Goal: Transaction & Acquisition: Purchase product/service

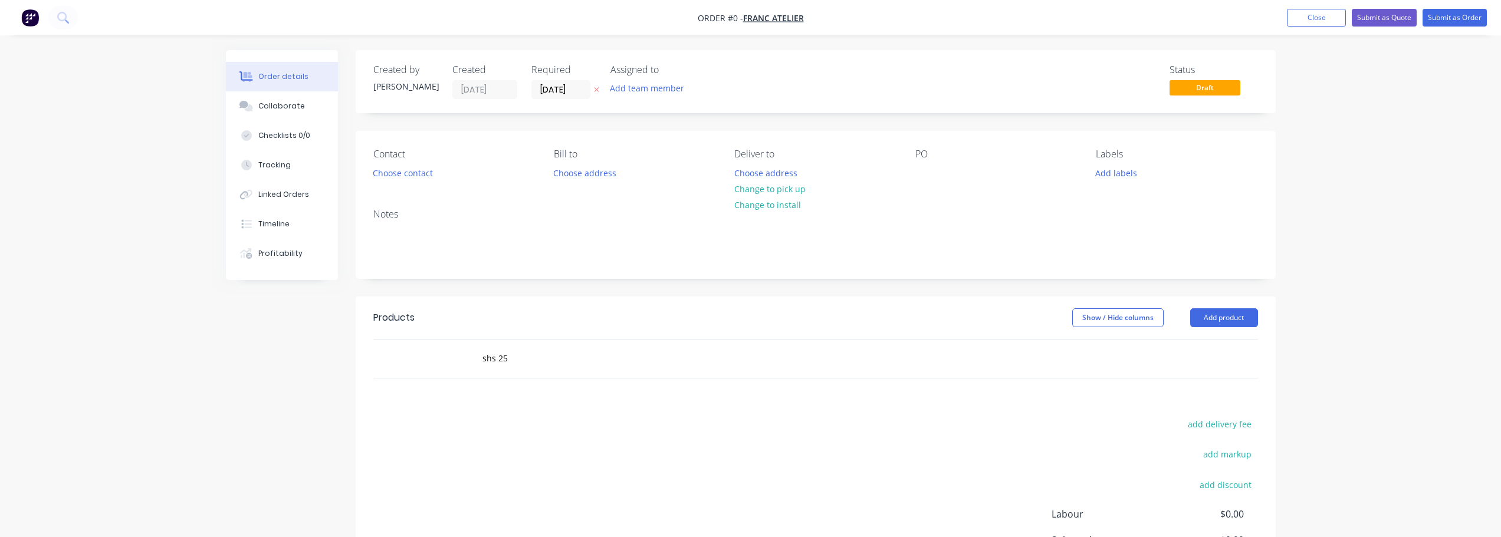
scroll to position [118, 0]
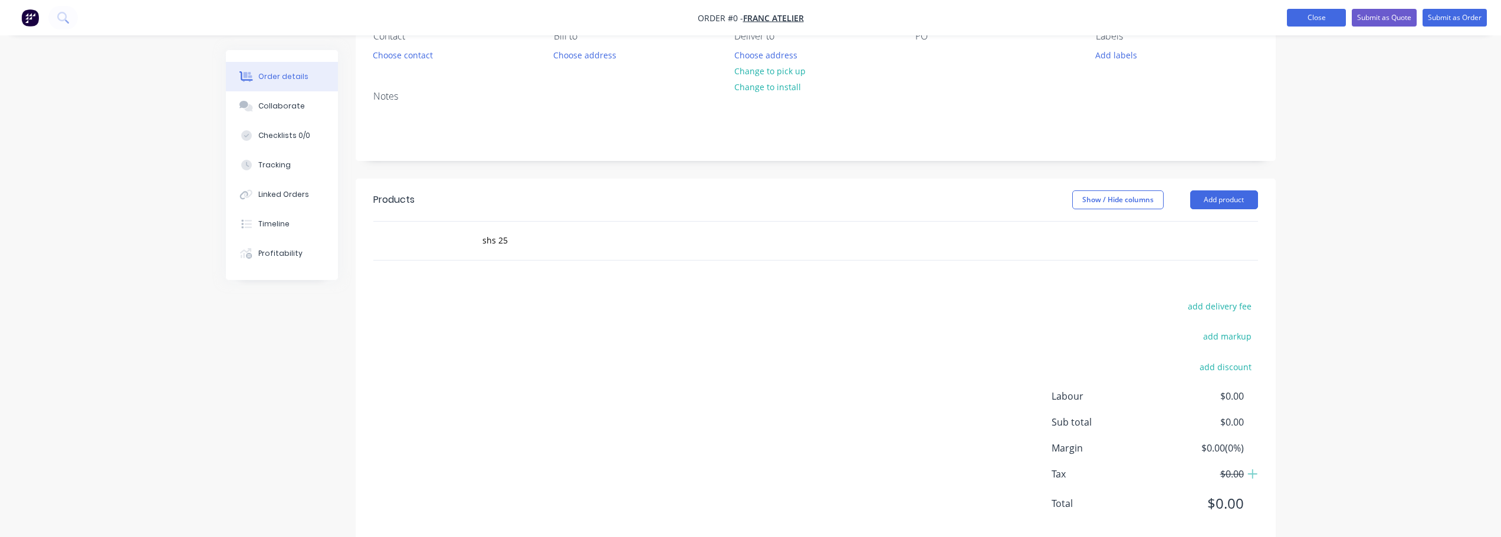
click at [1308, 19] on button "Close" at bounding box center [1316, 18] width 59 height 18
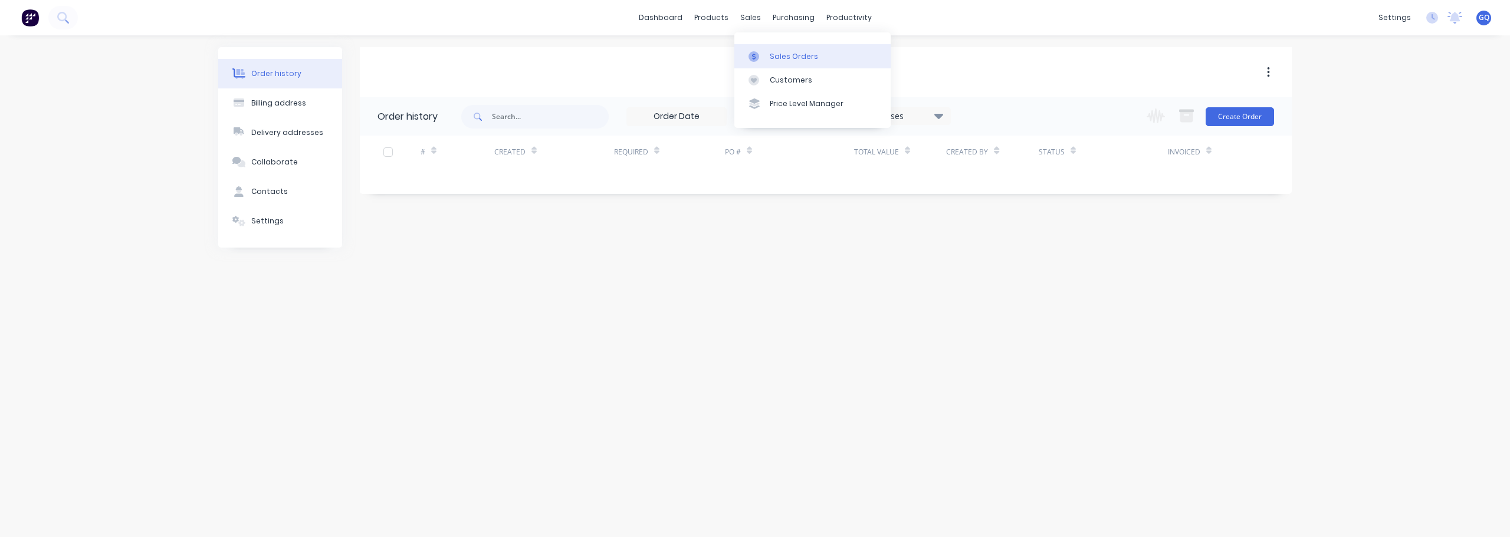
click at [776, 51] on div "Sales Orders" at bounding box center [794, 56] width 48 height 11
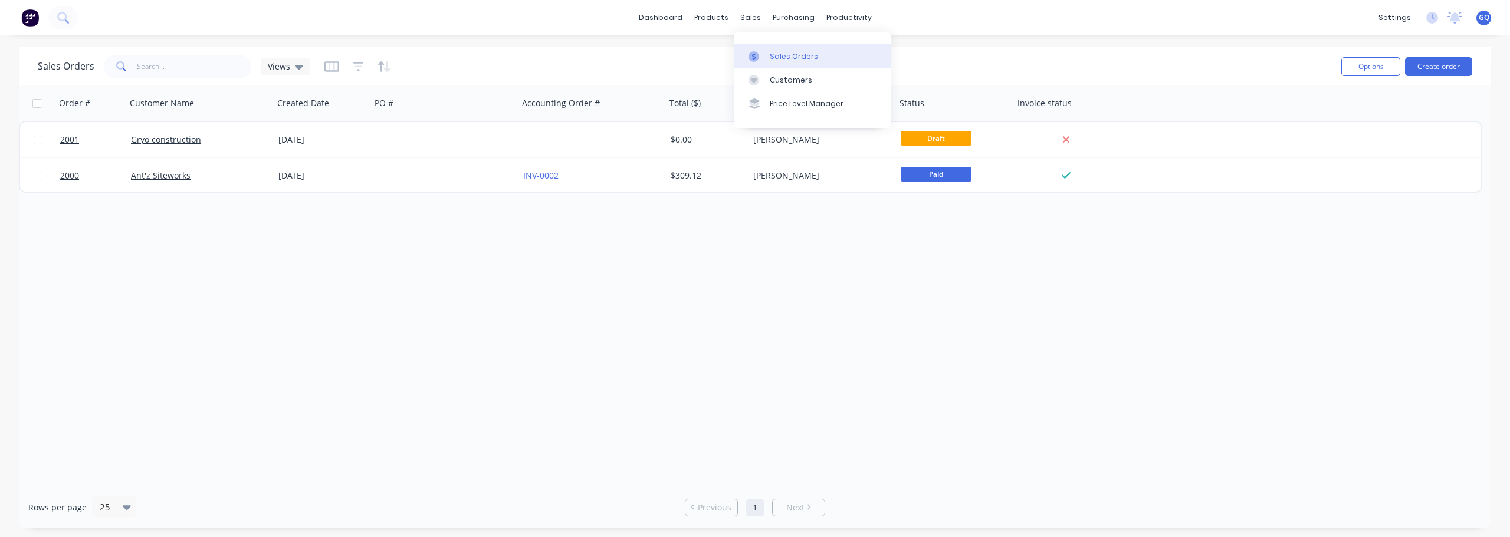
click at [793, 57] on div "Sales Orders" at bounding box center [794, 56] width 48 height 11
click at [1426, 72] on button "Create order" at bounding box center [1438, 66] width 67 height 19
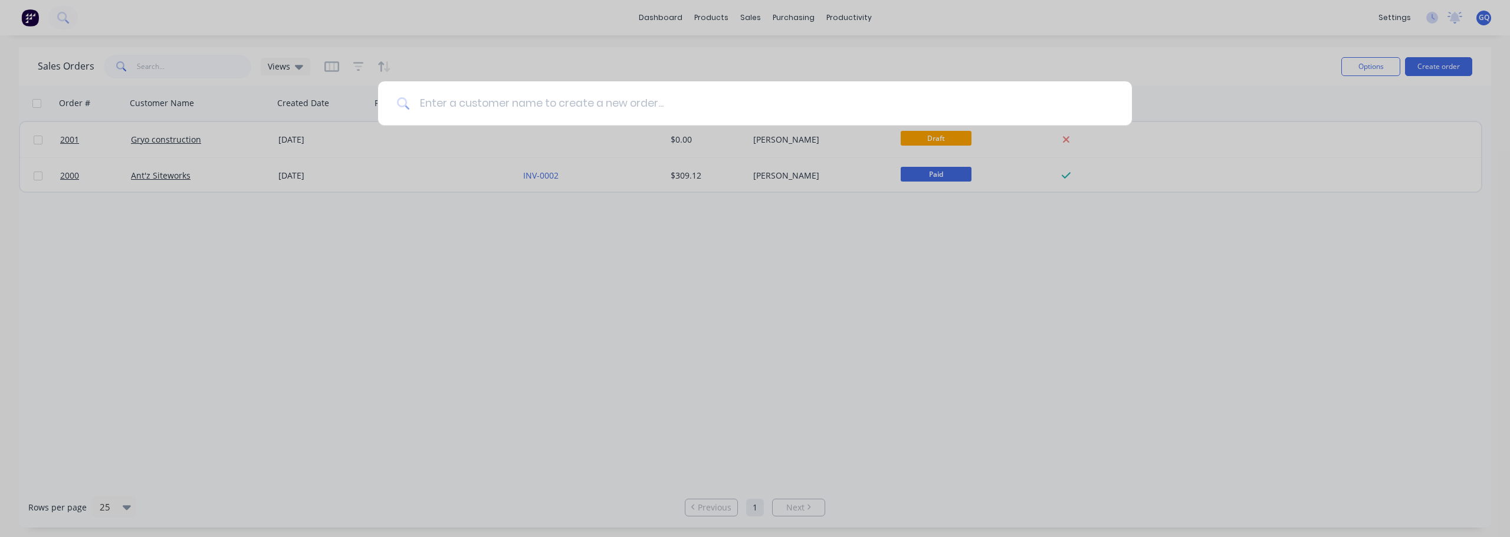
click at [549, 106] on input at bounding box center [761, 103] width 703 height 44
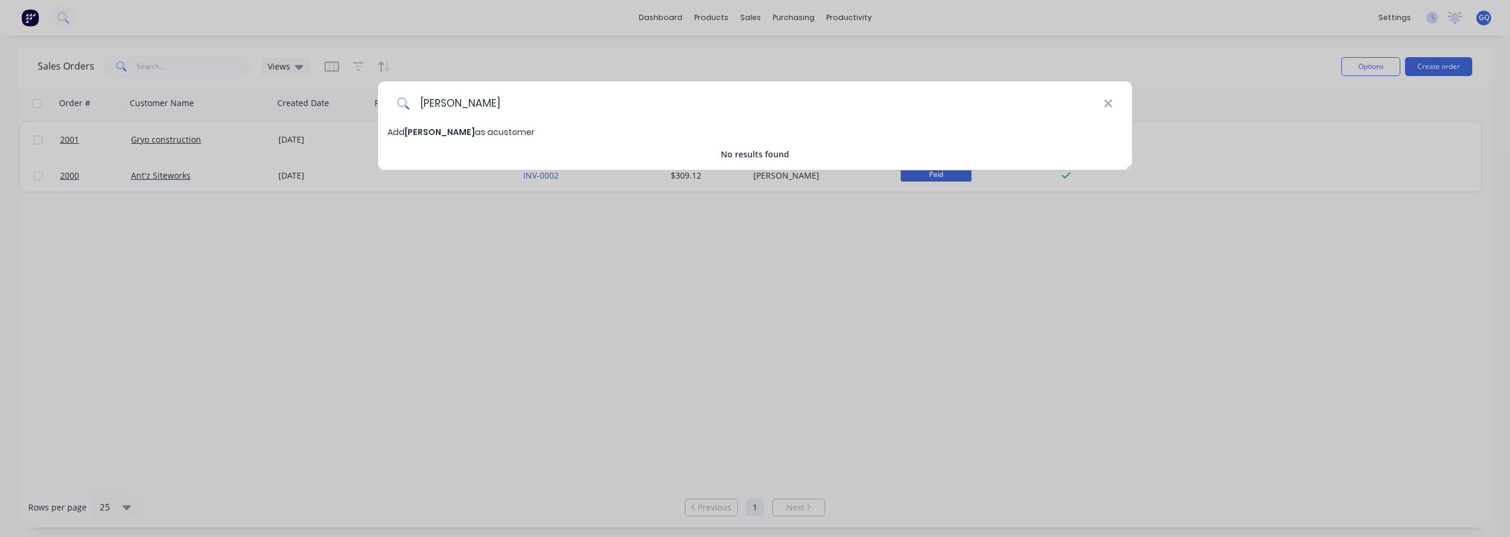
type input "[PERSON_NAME]"
click at [442, 133] on span "Add [PERSON_NAME] as a customer" at bounding box center [460, 132] width 147 height 12
select select "NZ"
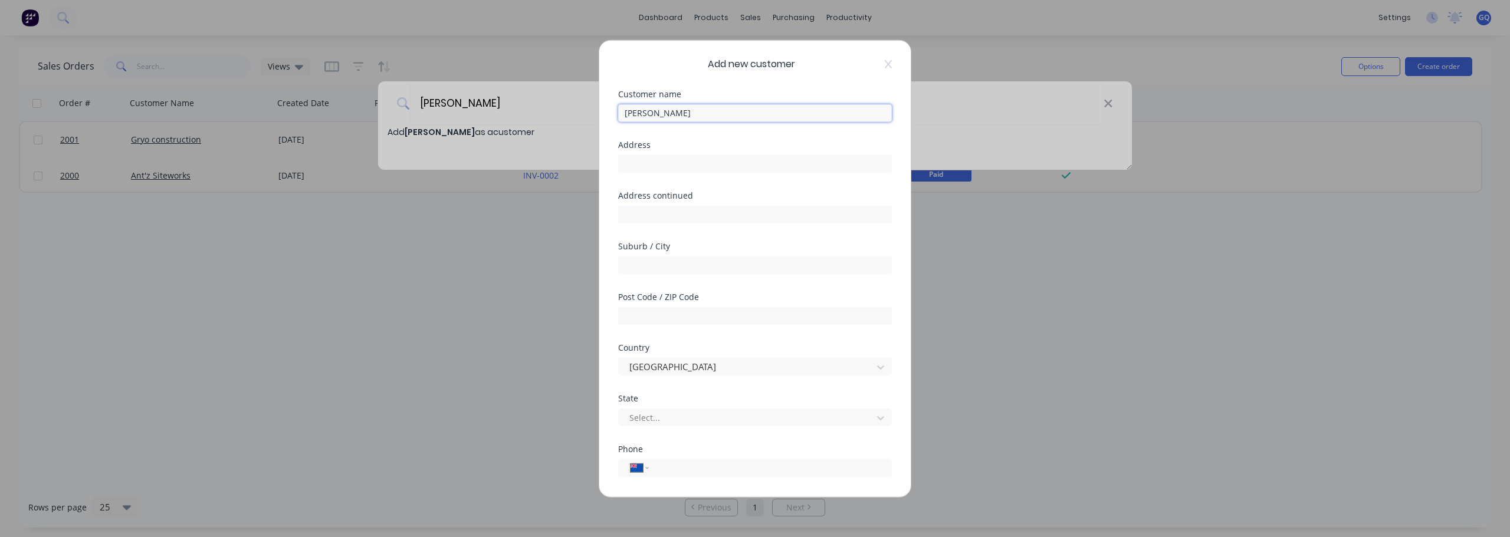
click at [707, 114] on input "[PERSON_NAME]" at bounding box center [755, 113] width 274 height 18
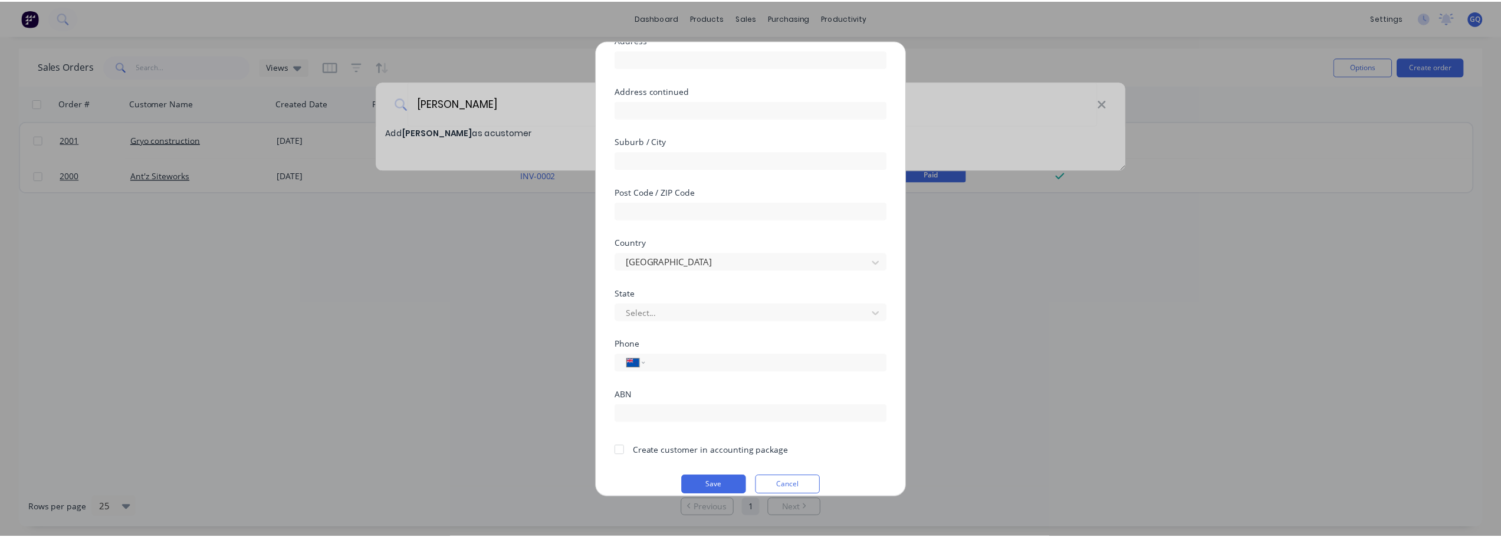
scroll to position [119, 0]
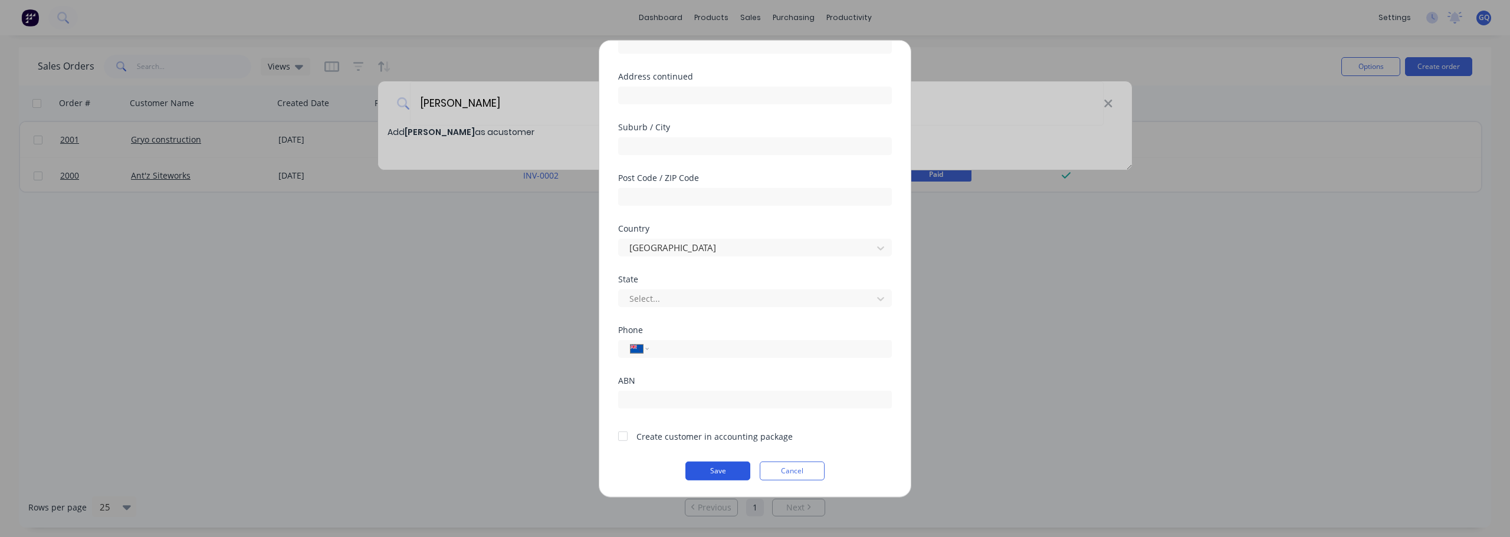
type input "[PERSON_NAME]"
click at [711, 477] on button "Save" at bounding box center [717, 470] width 65 height 19
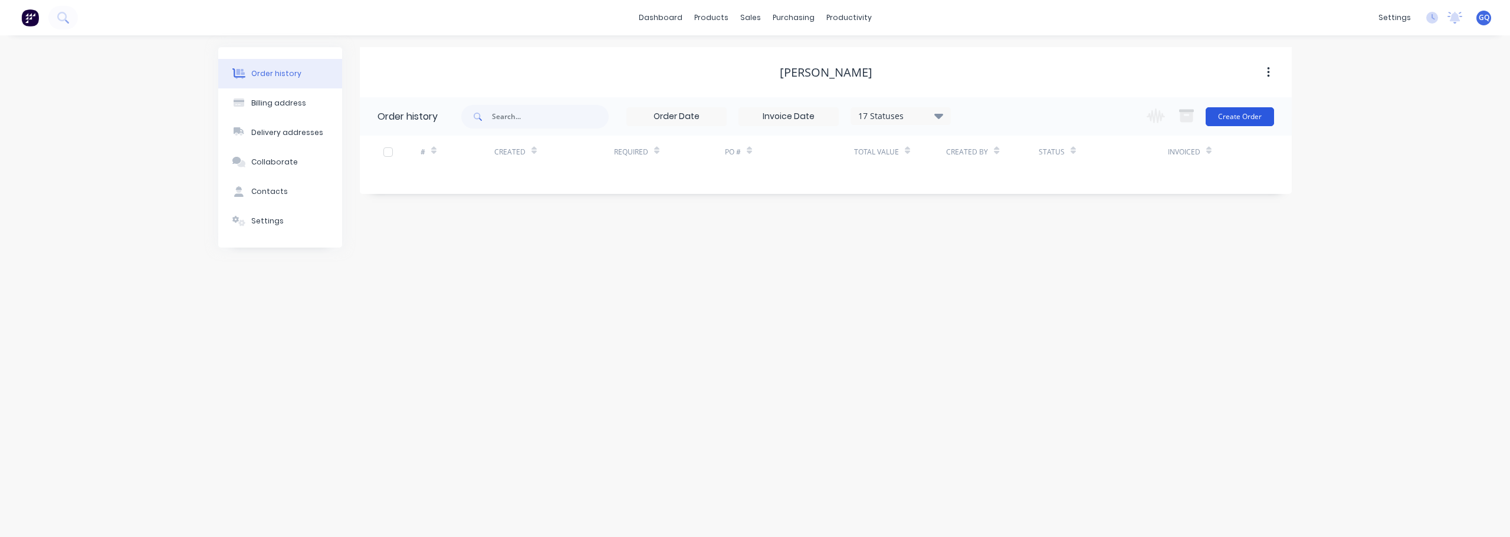
click at [1254, 116] on button "Create Order" at bounding box center [1240, 116] width 68 height 19
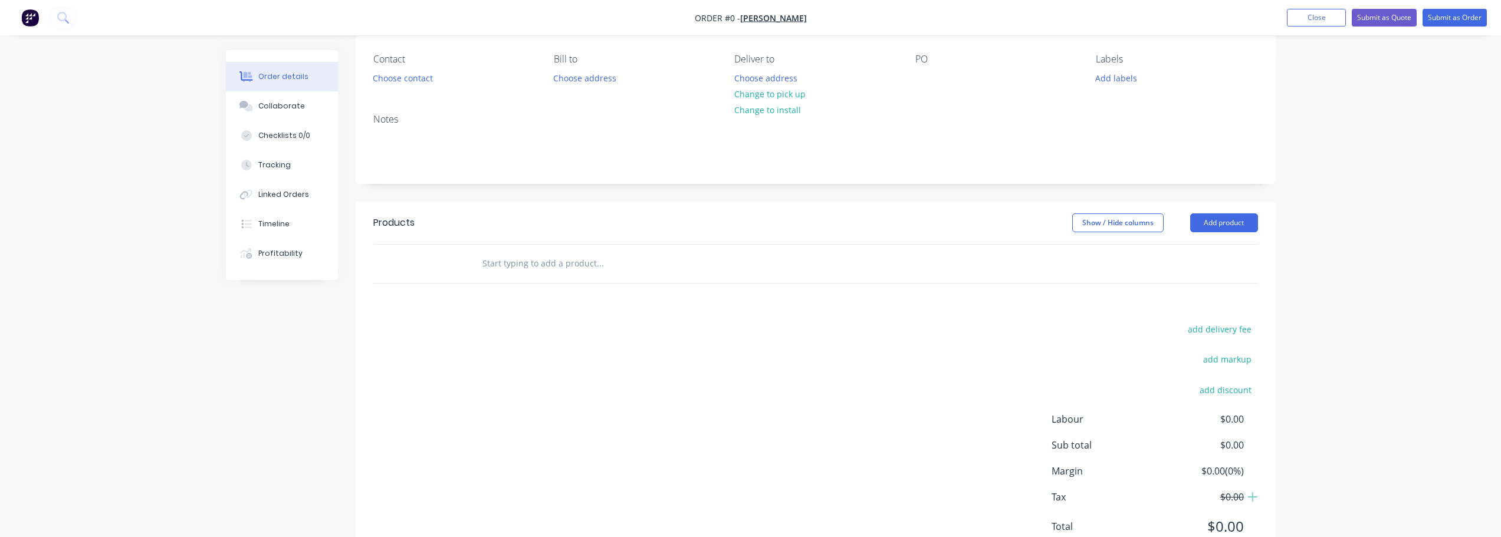
scroll to position [118, 0]
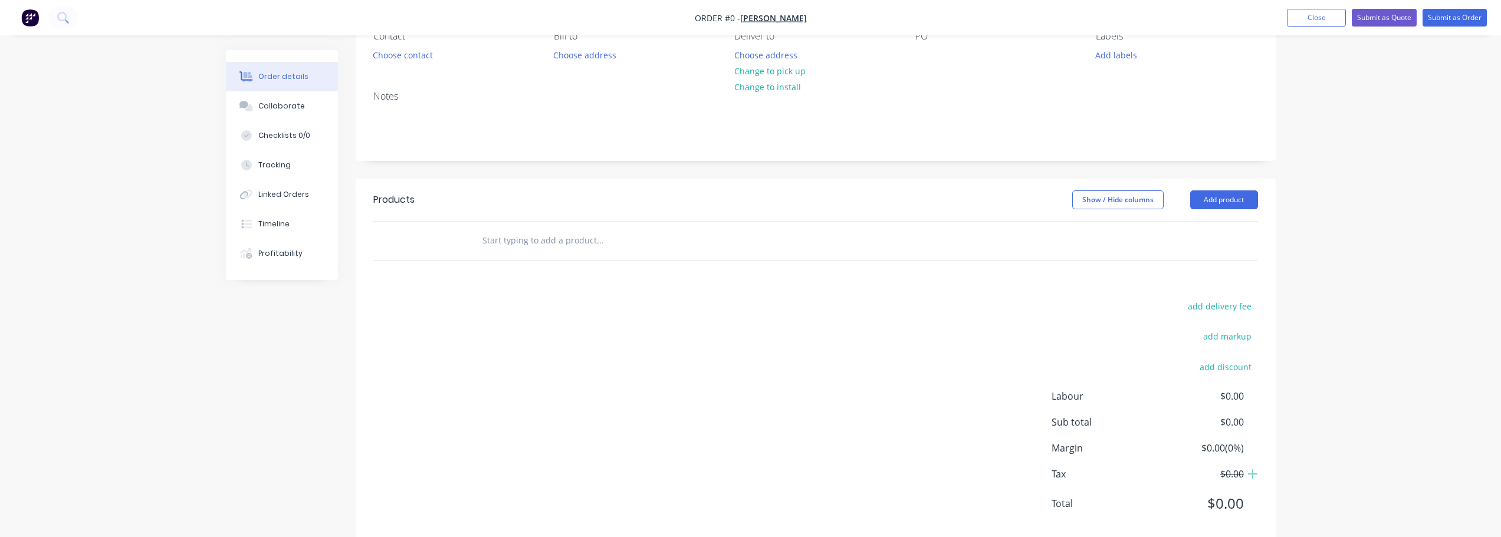
click at [541, 229] on input "text" at bounding box center [600, 241] width 236 height 24
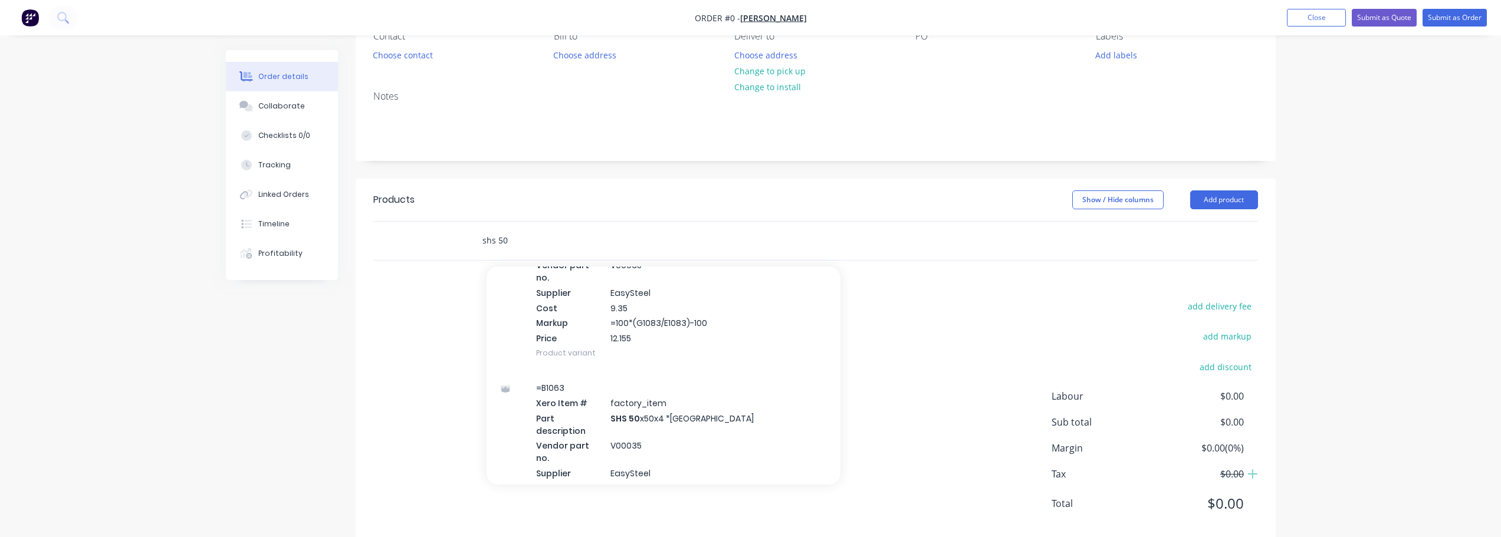
scroll to position [177, 0]
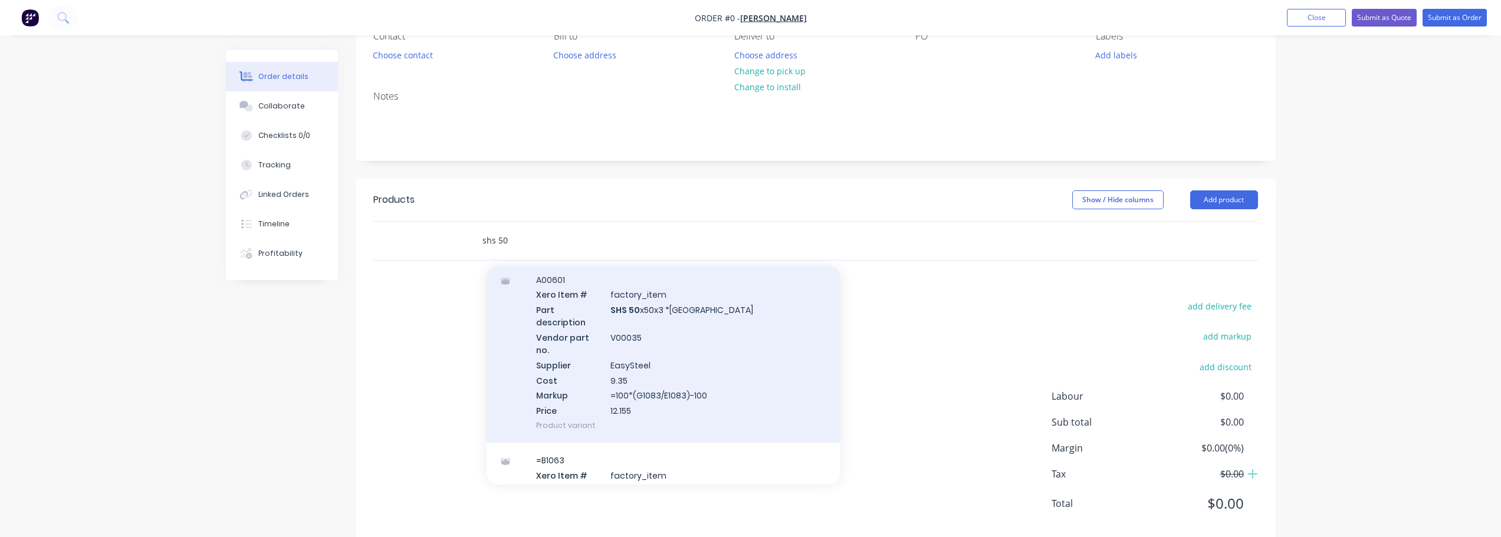
type input "shs 50"
click at [674, 317] on div "A00601 Xero Item # factory_item Part description SHS 50 x50x3 *NC Vendor part n…" at bounding box center [664, 352] width 354 height 180
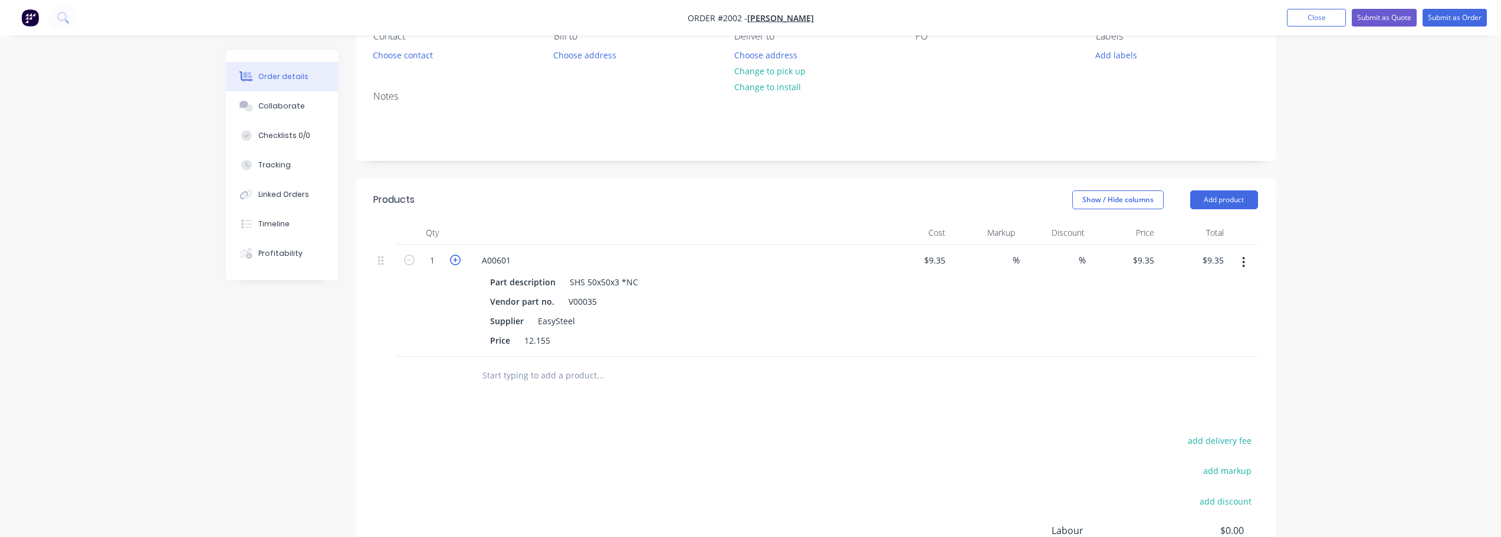
click at [458, 260] on icon "button" at bounding box center [455, 260] width 11 height 11
type input "2"
type input "$18.70"
click at [458, 260] on icon "button" at bounding box center [455, 260] width 11 height 11
type input "3"
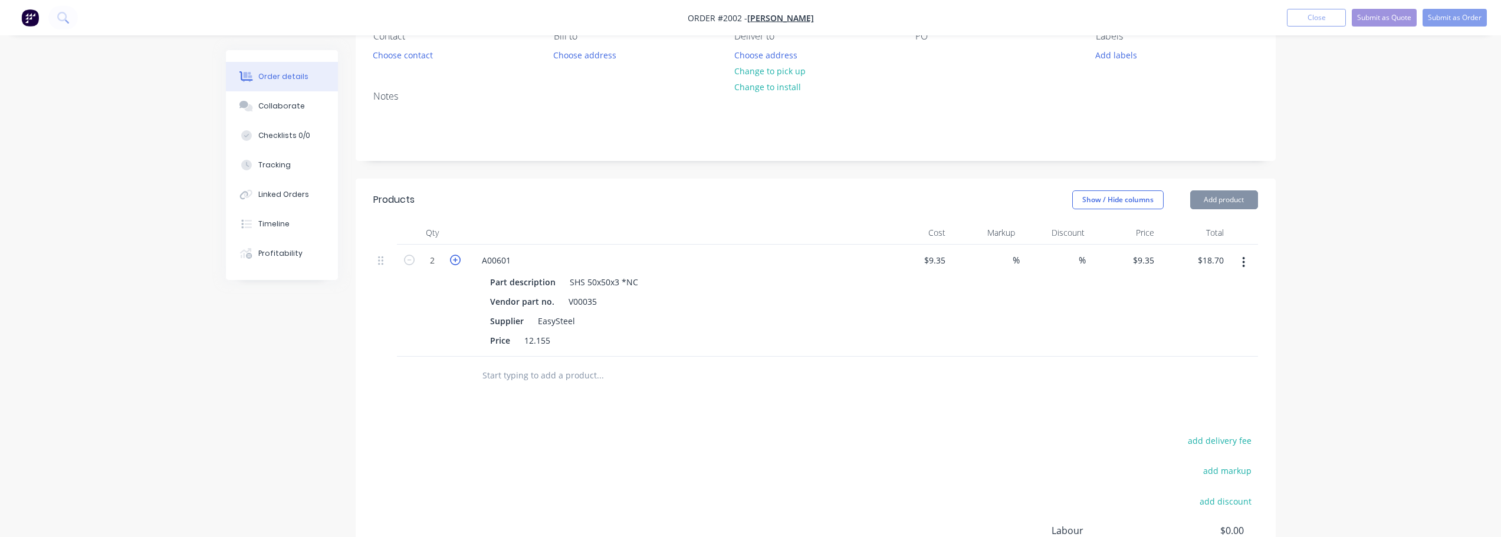
type input "$28.05"
click at [458, 260] on icon "button" at bounding box center [455, 260] width 11 height 11
type input "4"
type input "$37.40"
click at [410, 260] on icon "button" at bounding box center [409, 260] width 11 height 11
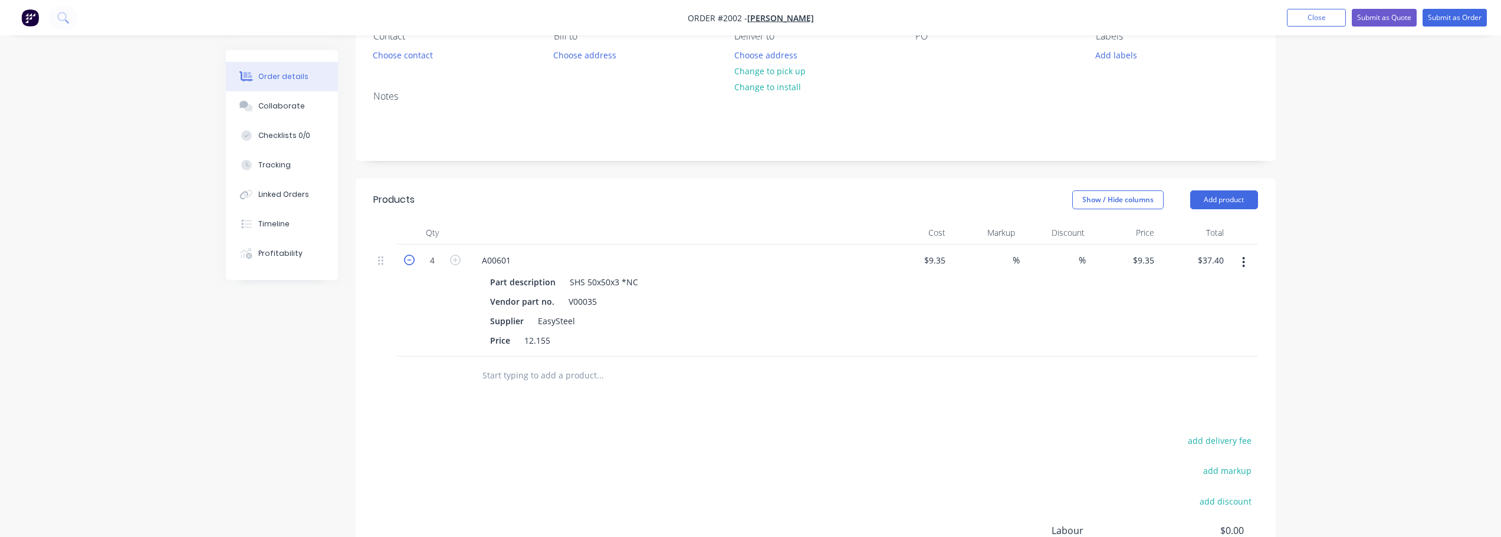
type input "3"
type input "$28.05"
click at [441, 259] on input "3" at bounding box center [432, 261] width 31 height 18
type input "3.6"
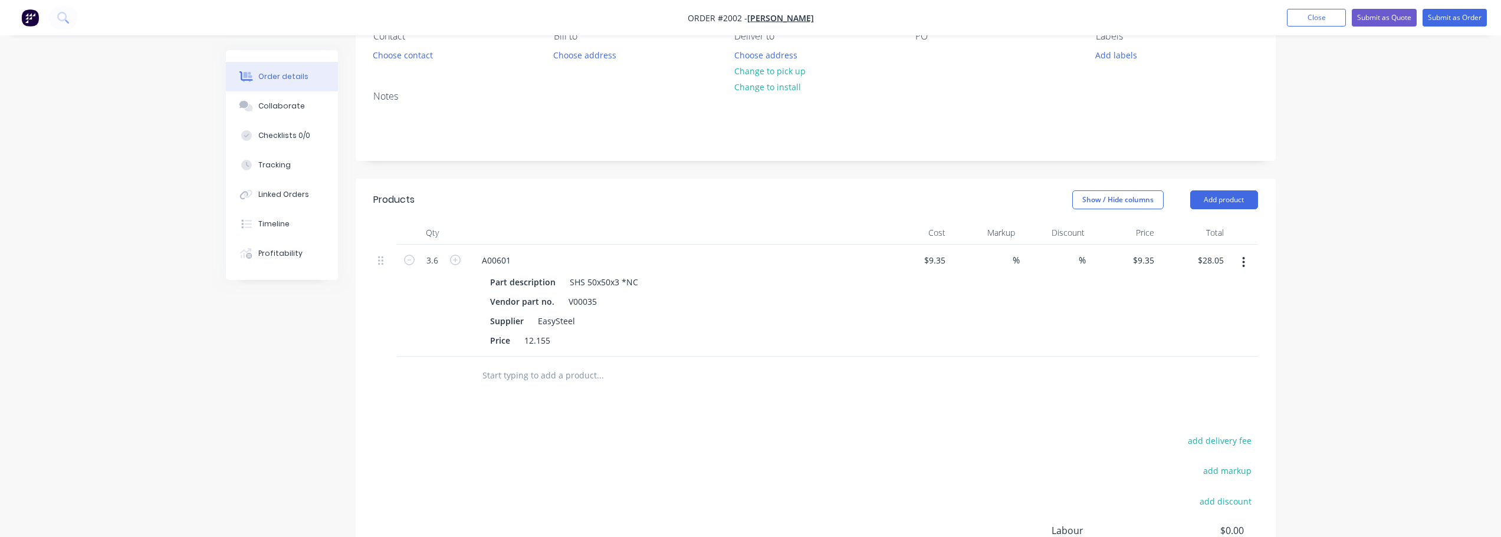
type input "$33.66"
click at [436, 267] on input "3.6" at bounding box center [432, 261] width 31 height 18
type input "3.4"
type input "$31.79"
click at [1232, 203] on button "Add product" at bounding box center [1224, 200] width 68 height 19
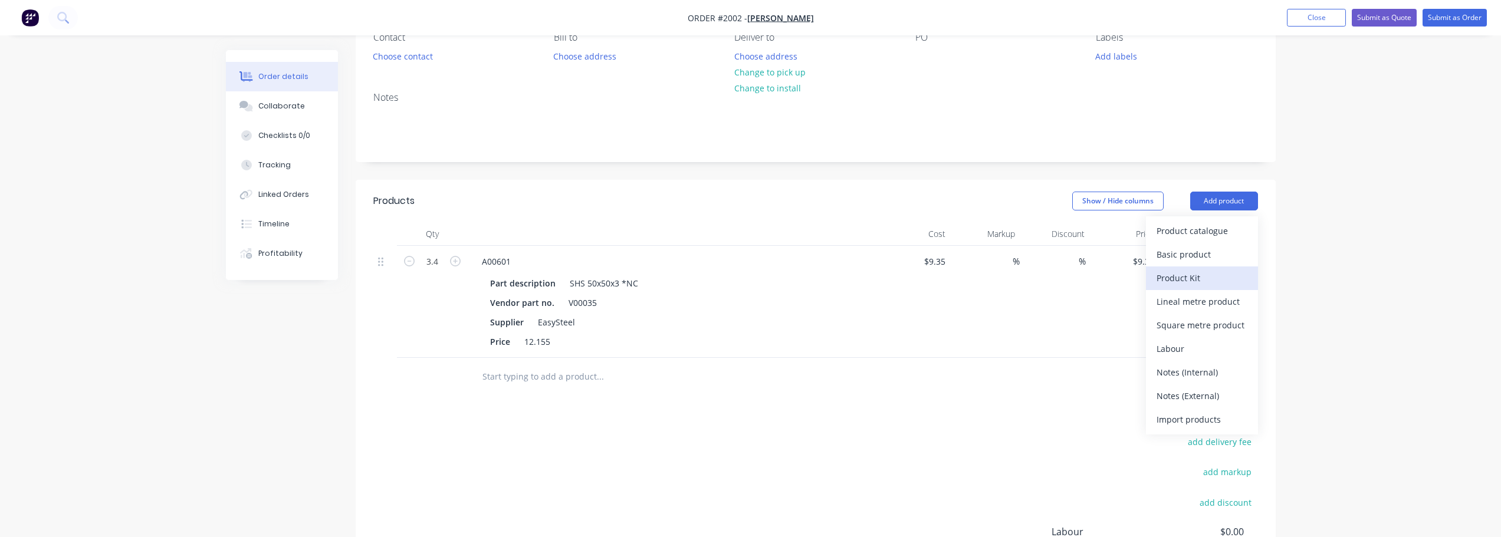
scroll to position [118, 0]
click at [1184, 247] on div "Basic product" at bounding box center [1202, 253] width 91 height 17
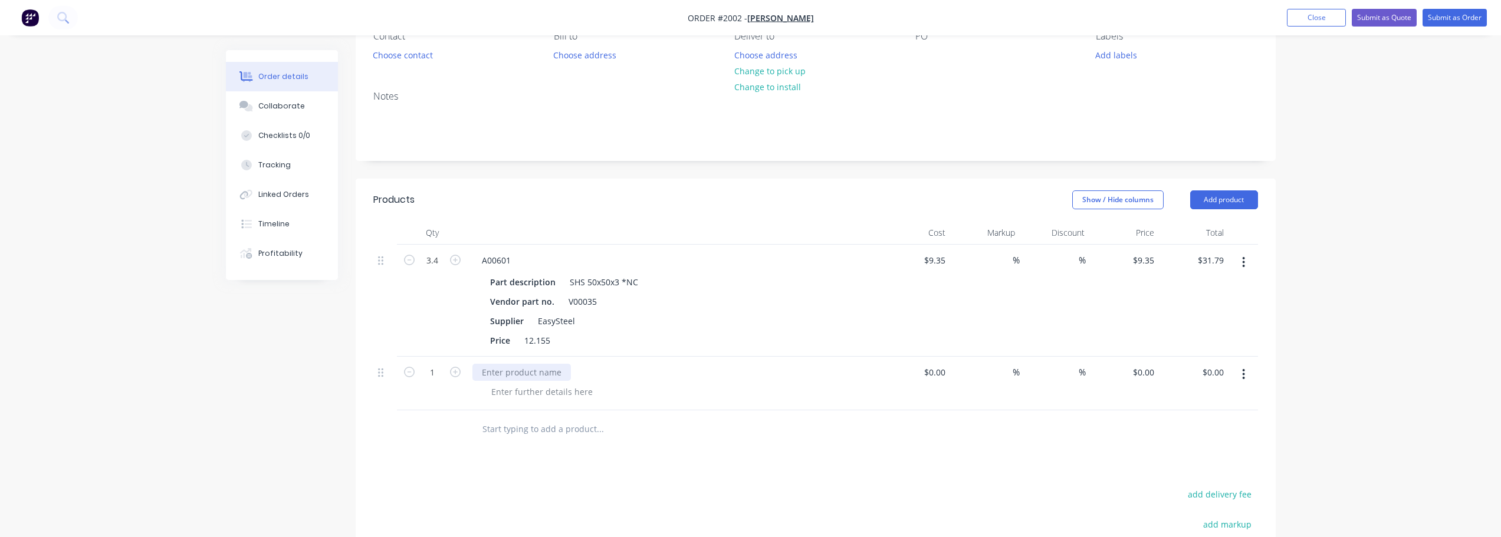
click at [530, 380] on div at bounding box center [521, 372] width 98 height 17
click at [1238, 199] on button "Add product" at bounding box center [1224, 200] width 68 height 19
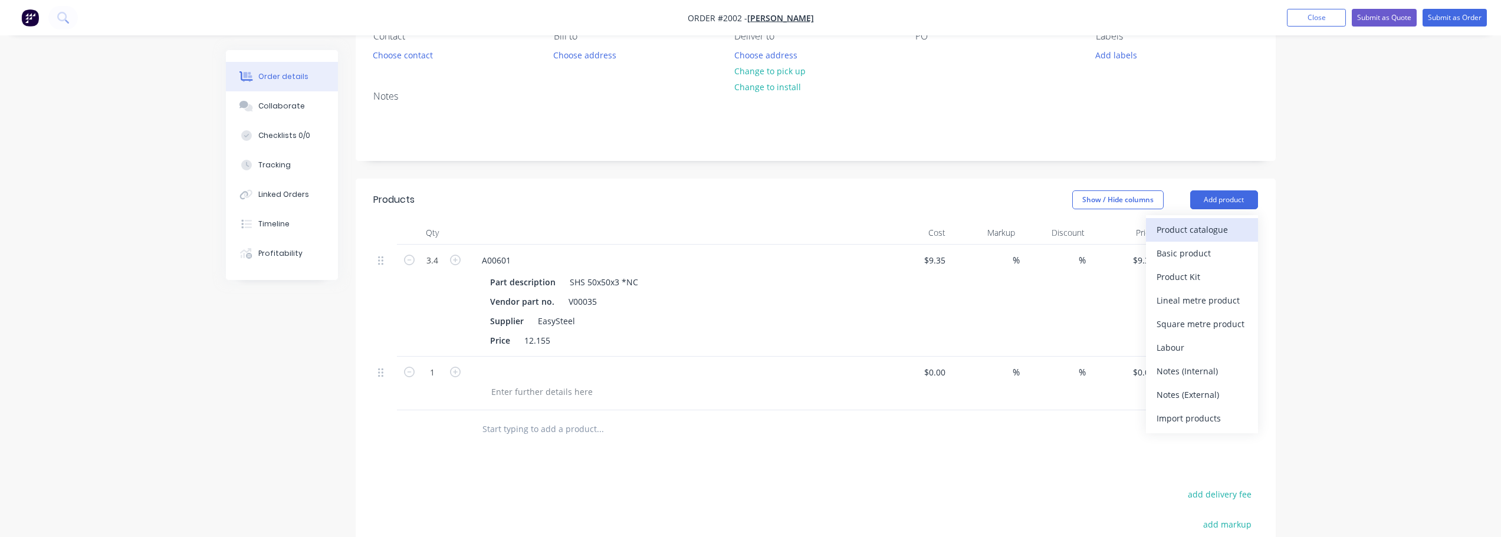
click at [1219, 229] on div "Product catalogue" at bounding box center [1202, 229] width 91 height 17
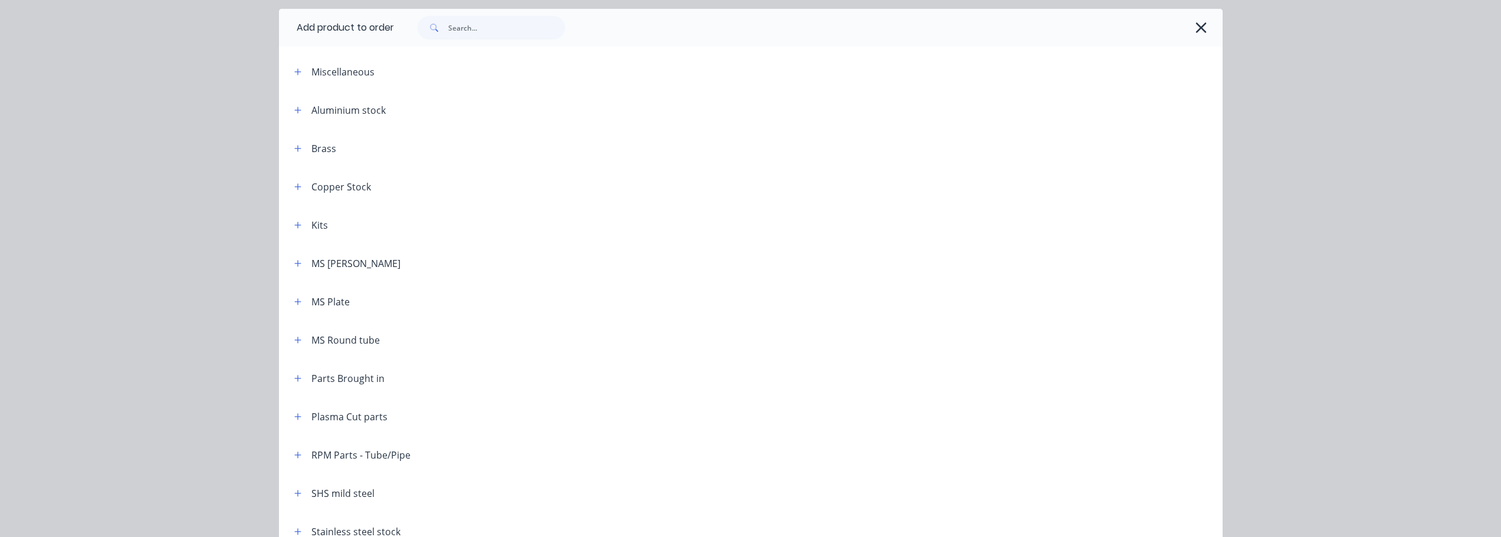
scroll to position [104, 0]
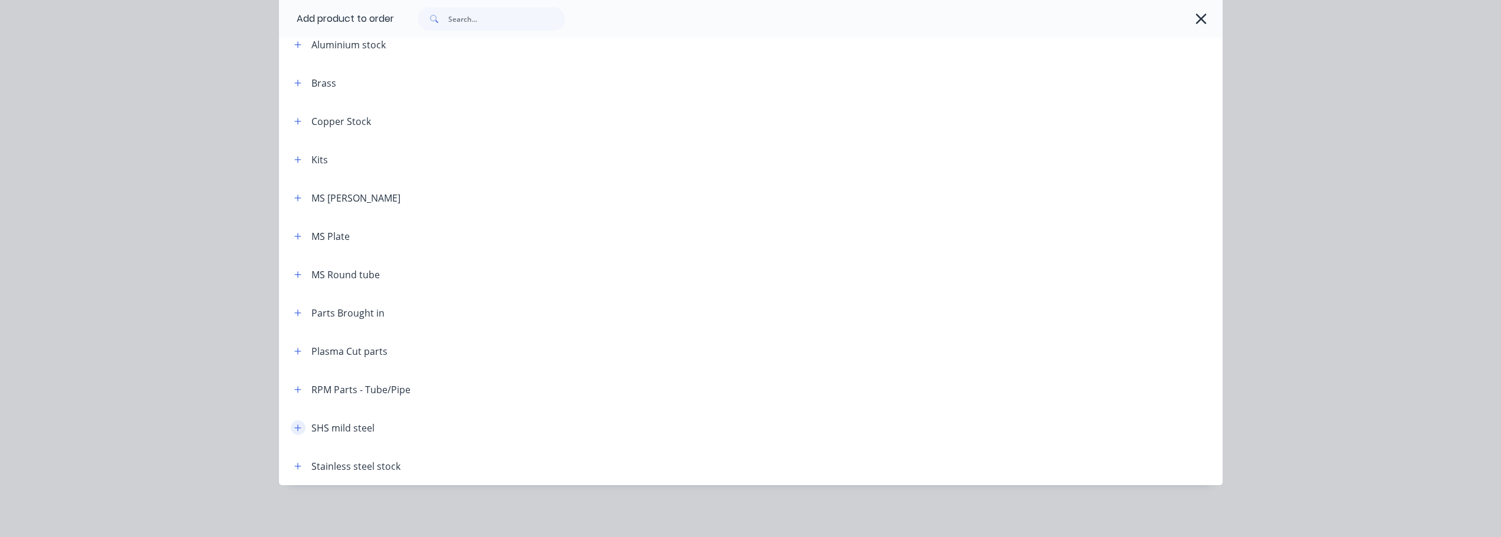
click at [294, 428] on icon "button" at bounding box center [297, 428] width 6 height 6
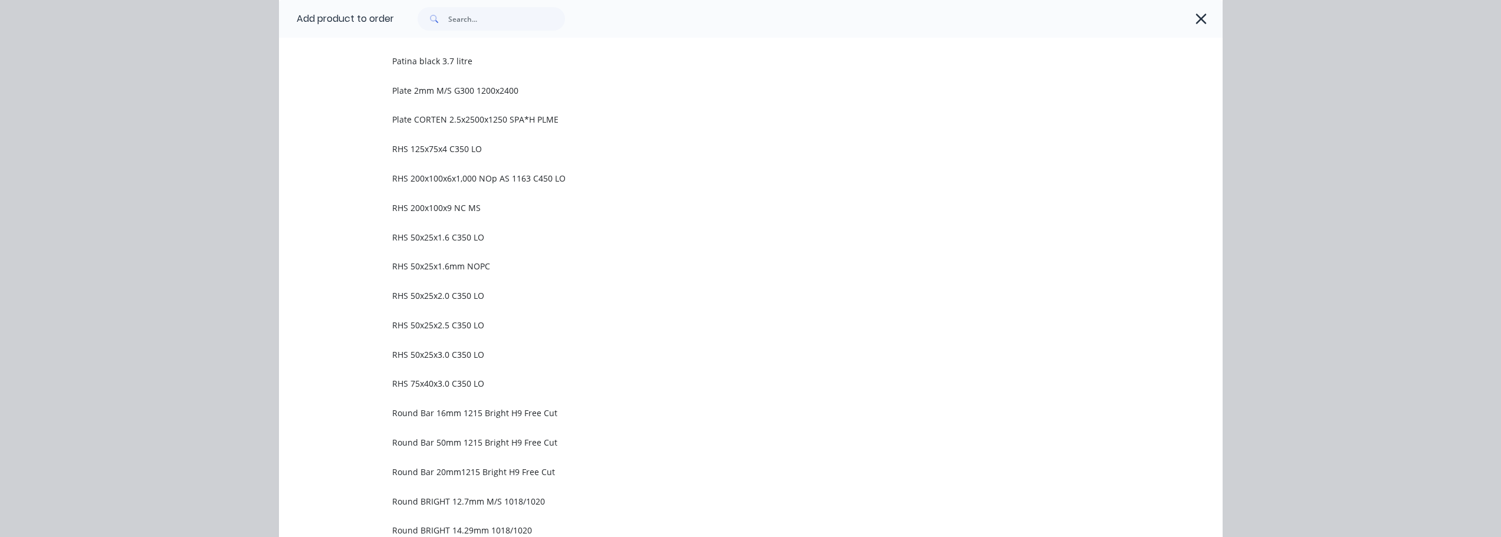
scroll to position [753, 0]
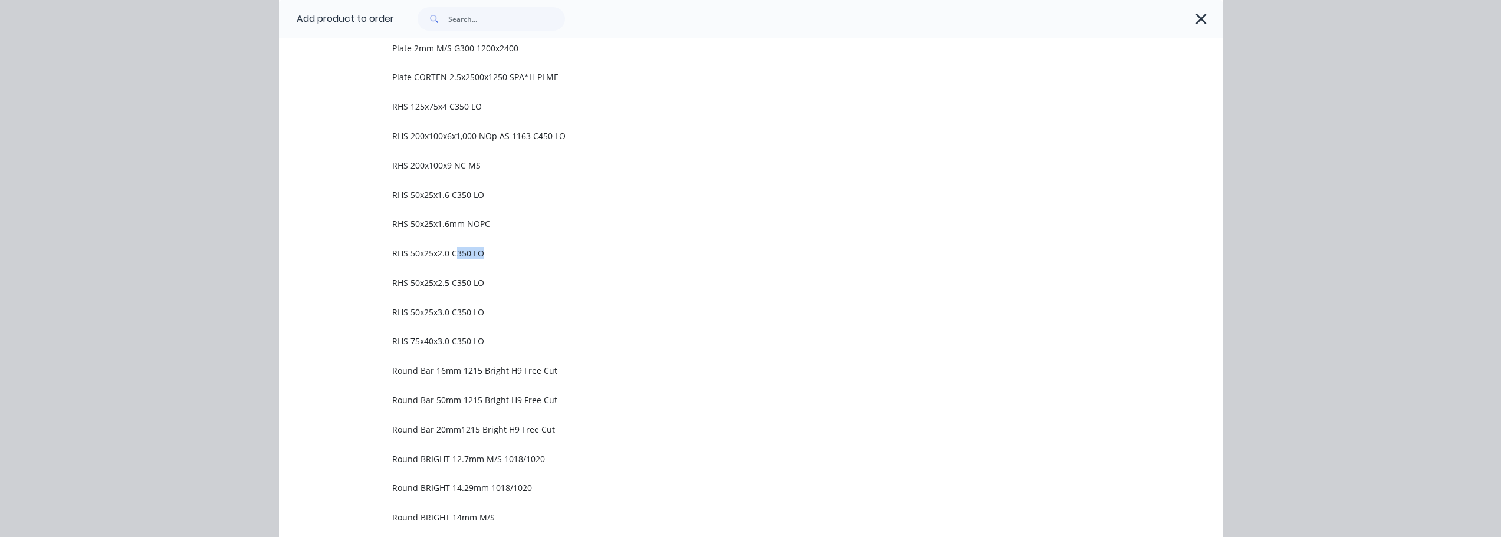
drag, startPoint x: 450, startPoint y: 261, endPoint x: 496, endPoint y: 265, distance: 46.2
click at [496, 265] on td "RHS 50x25x2.0 C350 LO" at bounding box center [807, 253] width 830 height 29
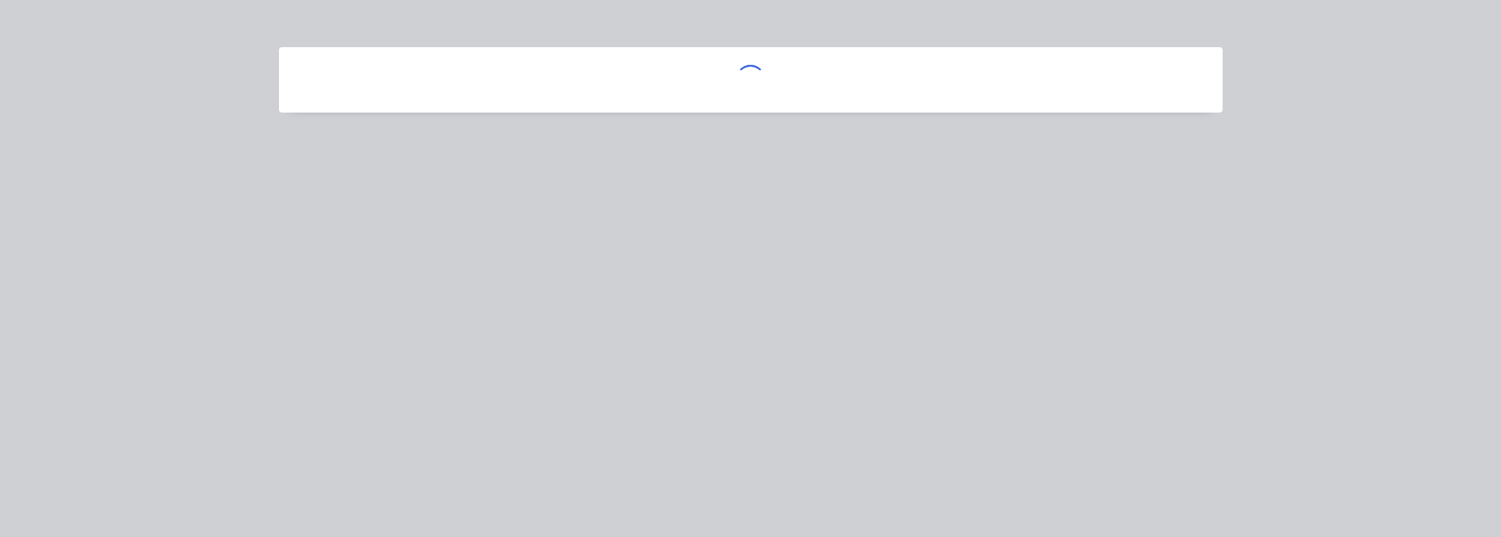
scroll to position [0, 0]
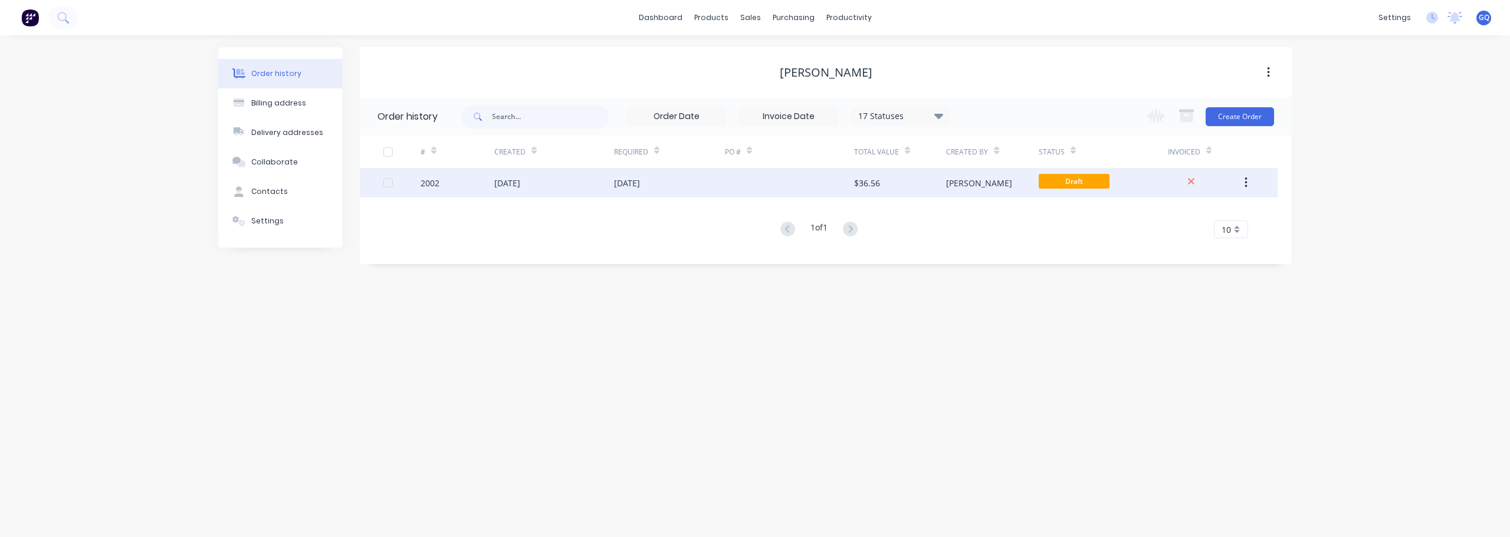
click at [475, 184] on div "2002" at bounding box center [458, 182] width 74 height 29
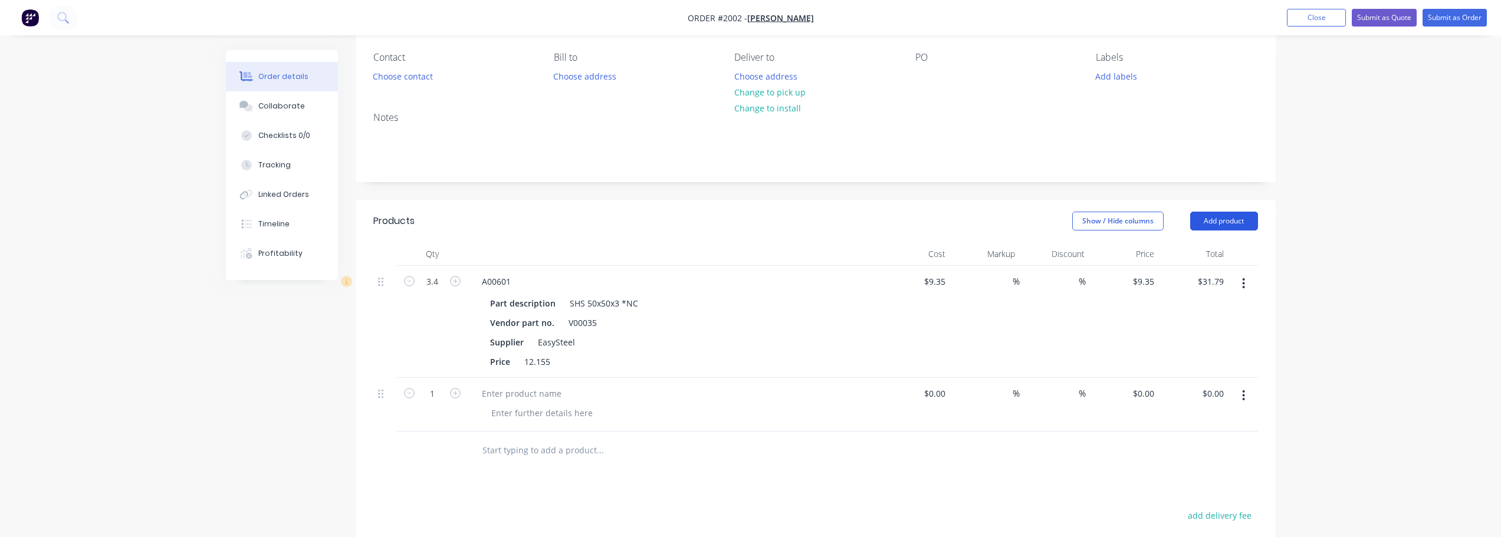
scroll to position [118, 0]
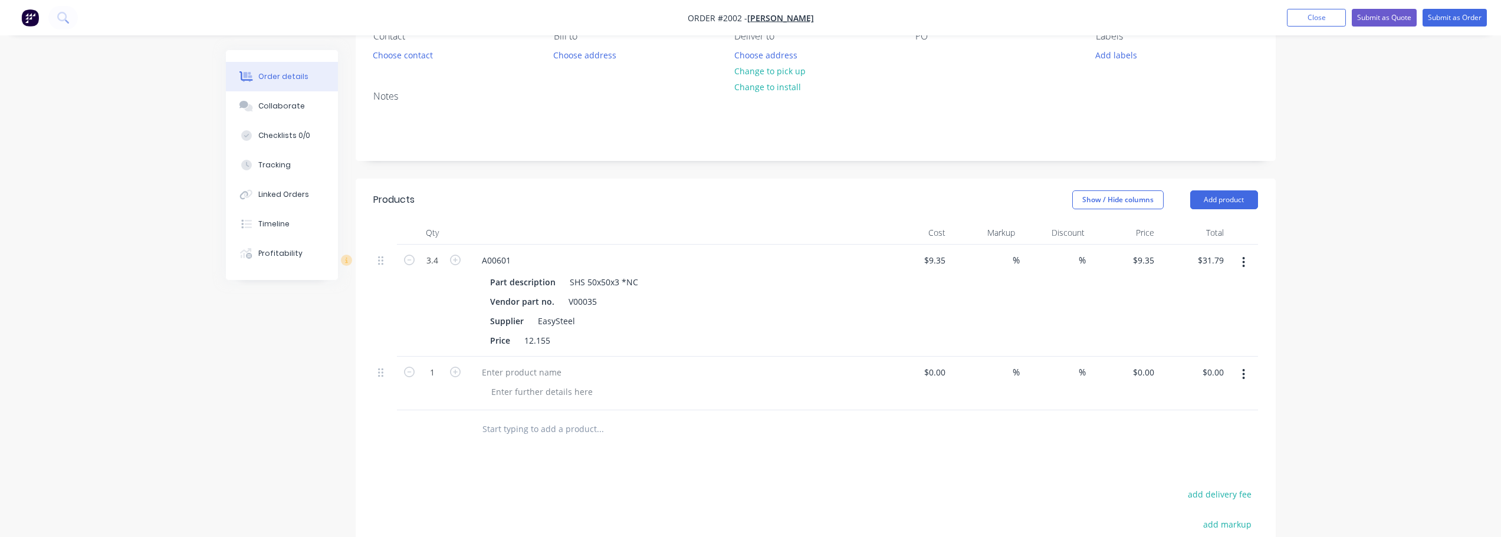
click at [1242, 372] on icon "button" at bounding box center [1243, 374] width 3 height 13
click at [1189, 468] on div "Delete" at bounding box center [1202, 476] width 91 height 17
click at [1229, 205] on button "Add product" at bounding box center [1224, 200] width 68 height 19
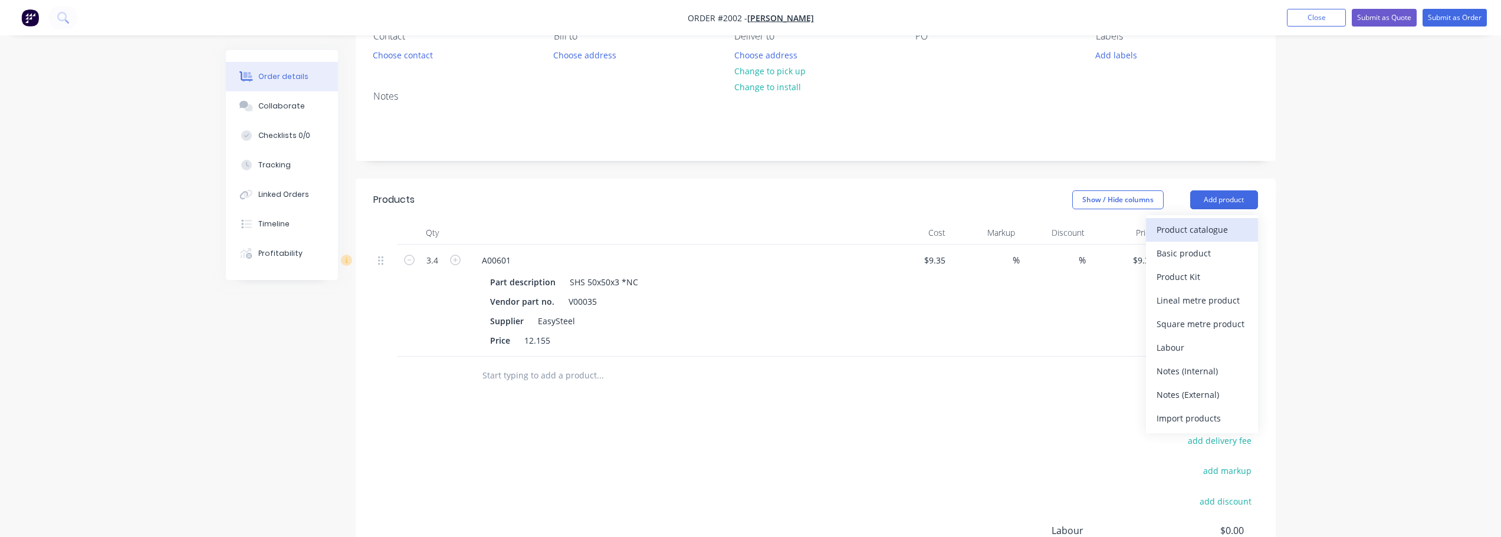
click at [1202, 235] on div "Product catalogue" at bounding box center [1202, 229] width 91 height 17
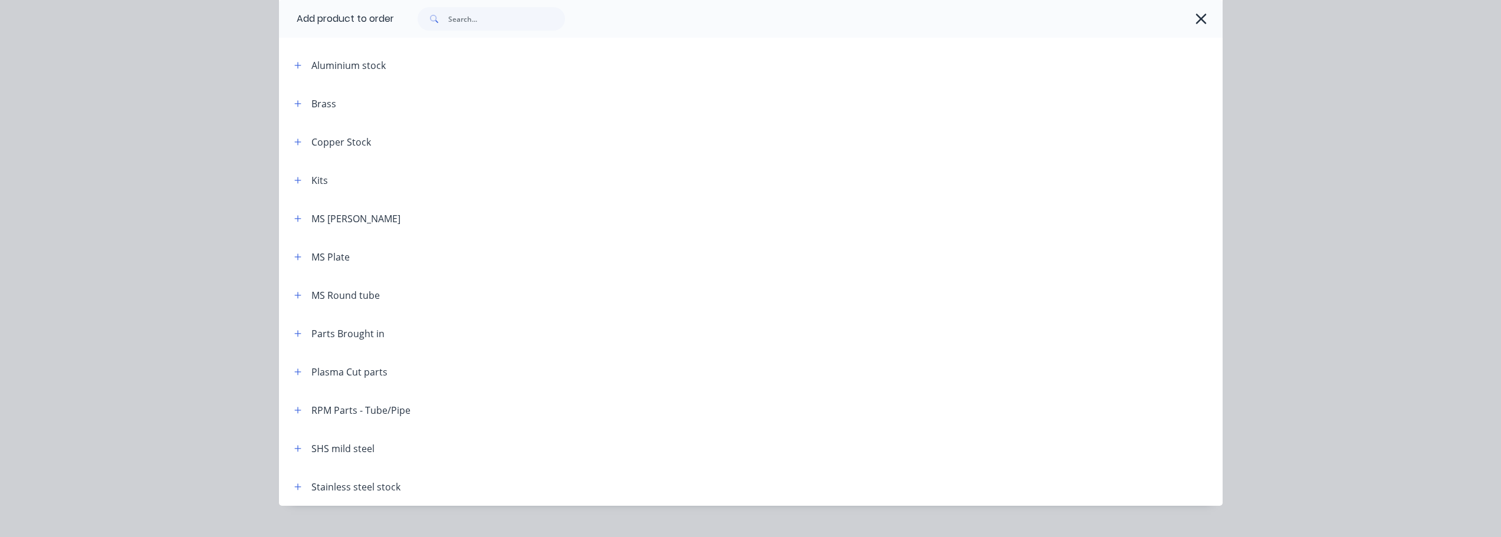
scroll to position [104, 0]
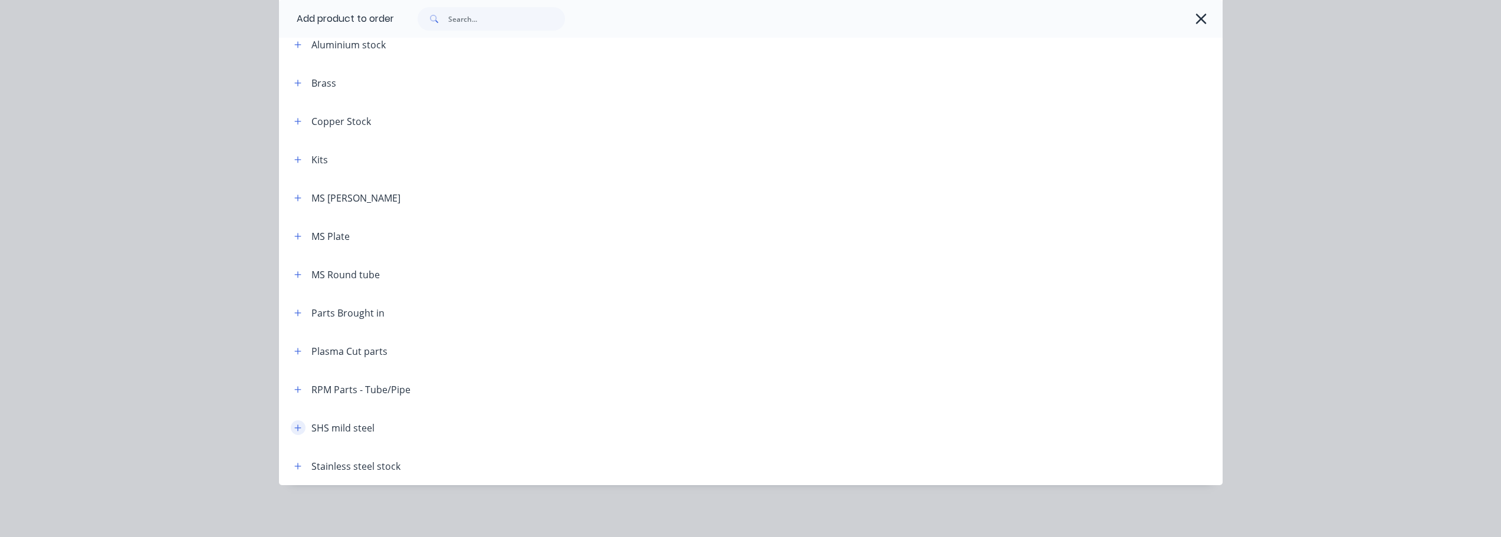
click at [296, 428] on icon "button" at bounding box center [297, 428] width 6 height 6
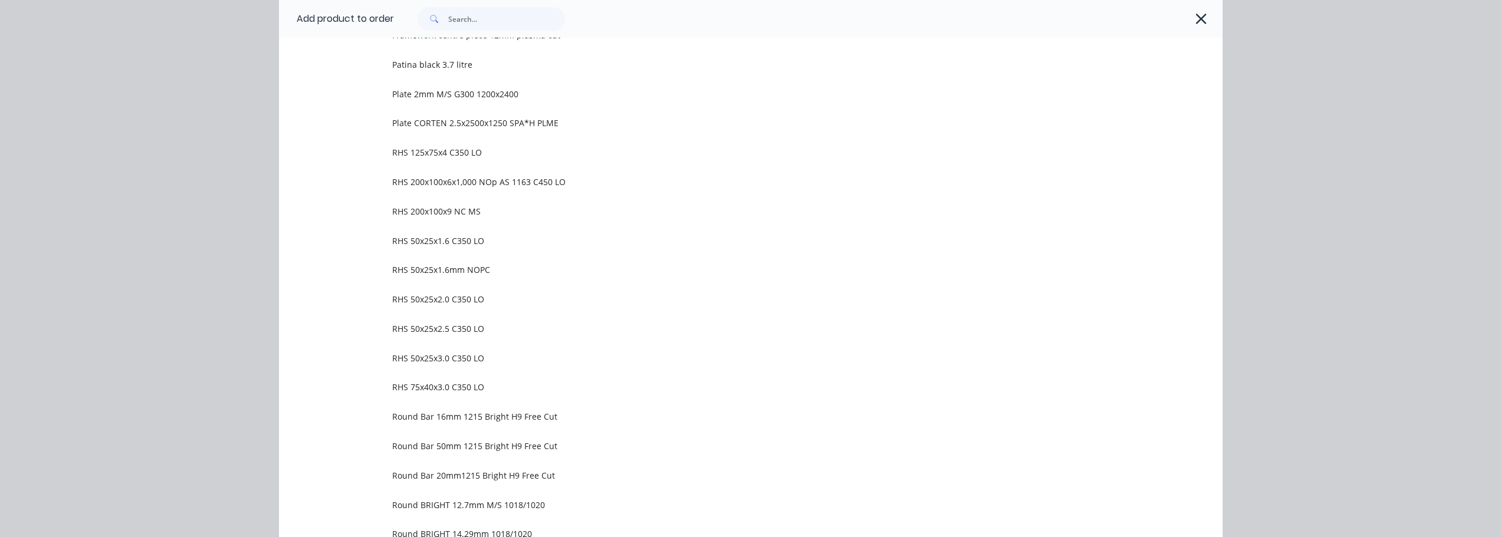
scroll to position [753, 0]
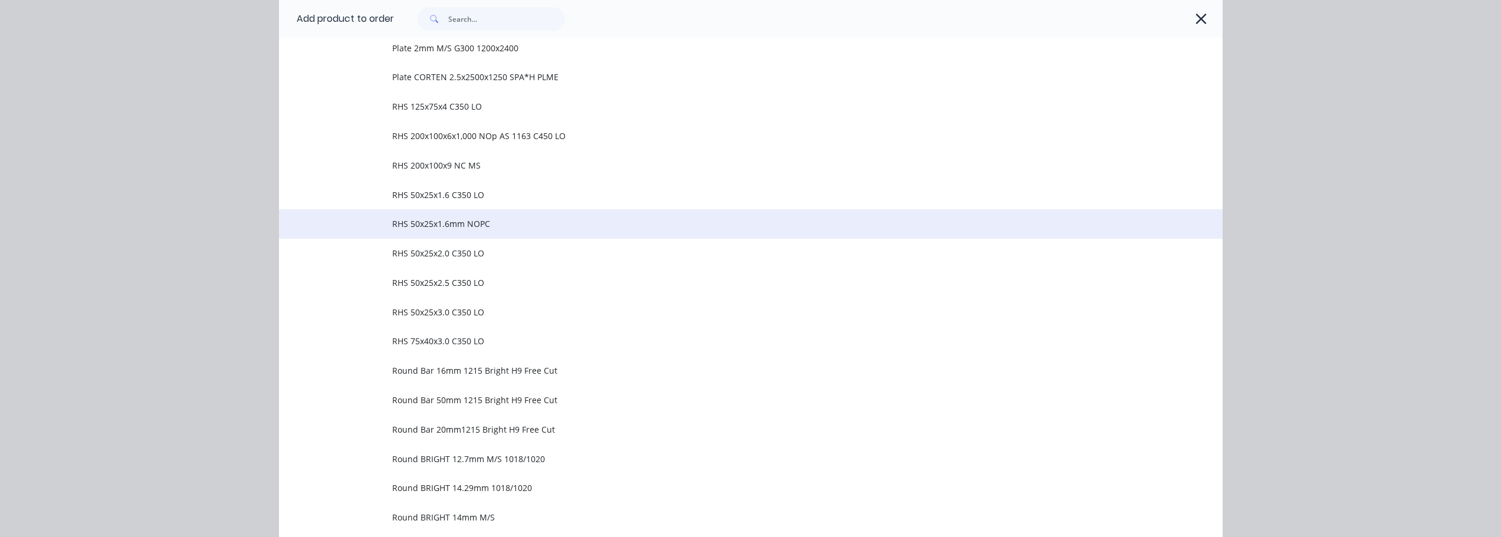
click at [425, 224] on span "RHS 50x25x1.6mm NOPC" at bounding box center [724, 224] width 664 height 12
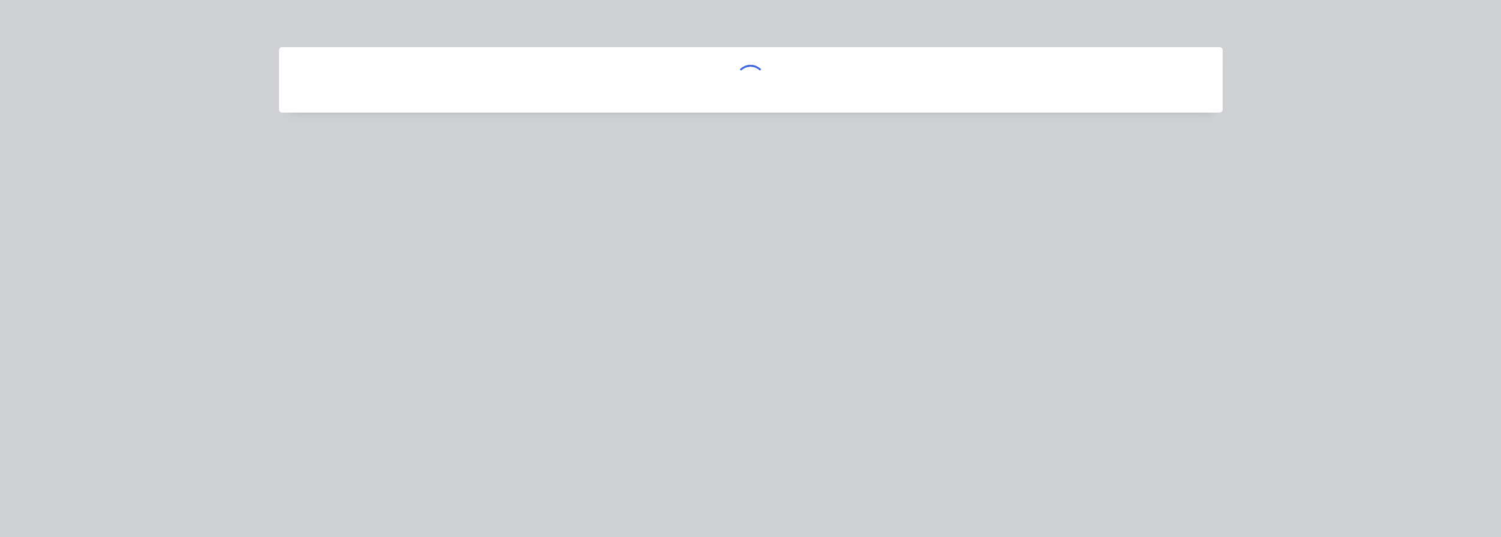
scroll to position [0, 0]
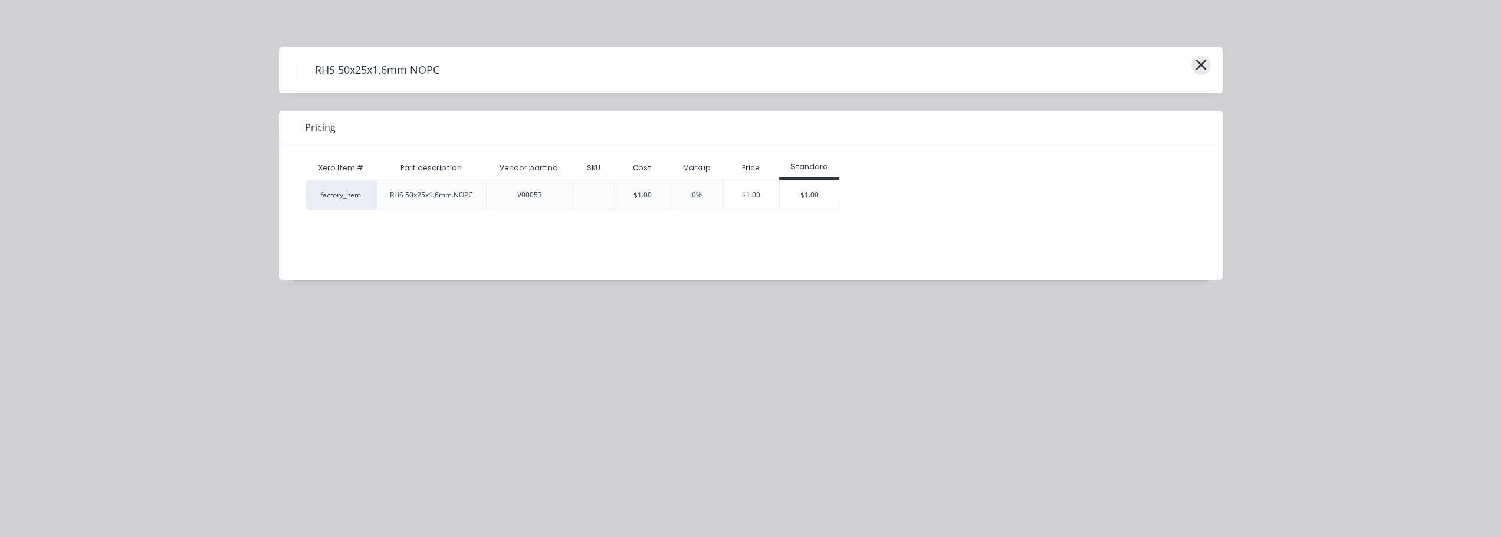
click at [1199, 65] on icon "button" at bounding box center [1201, 65] width 12 height 17
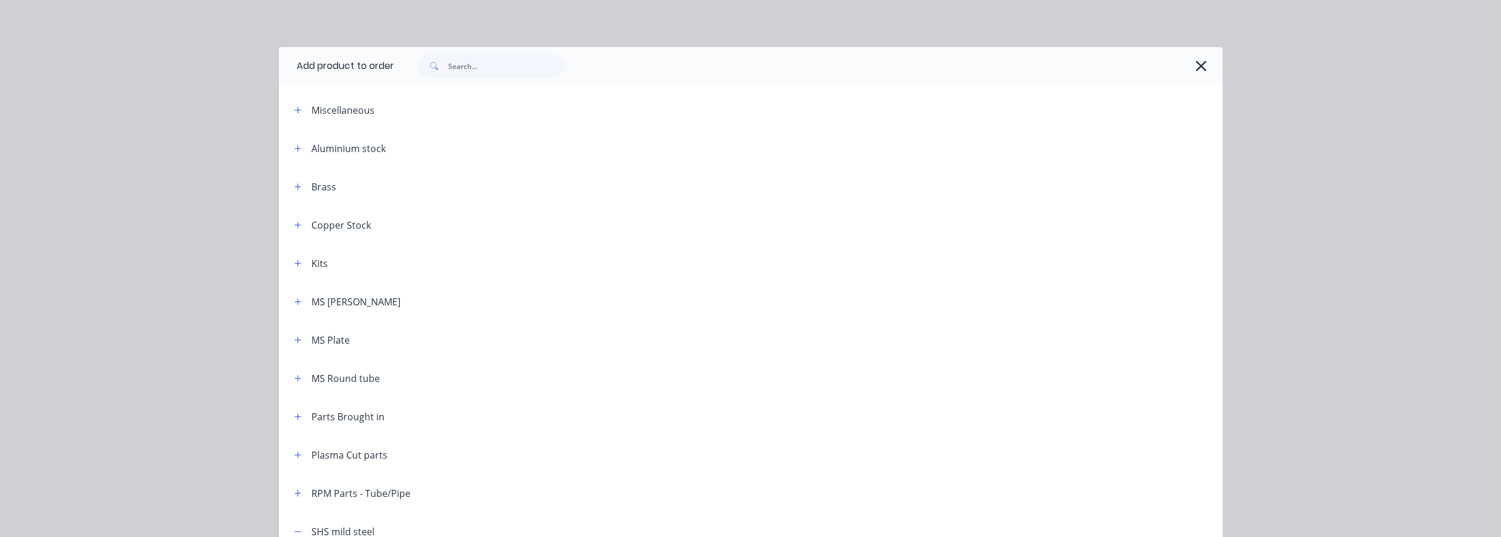
scroll to position [513, 0]
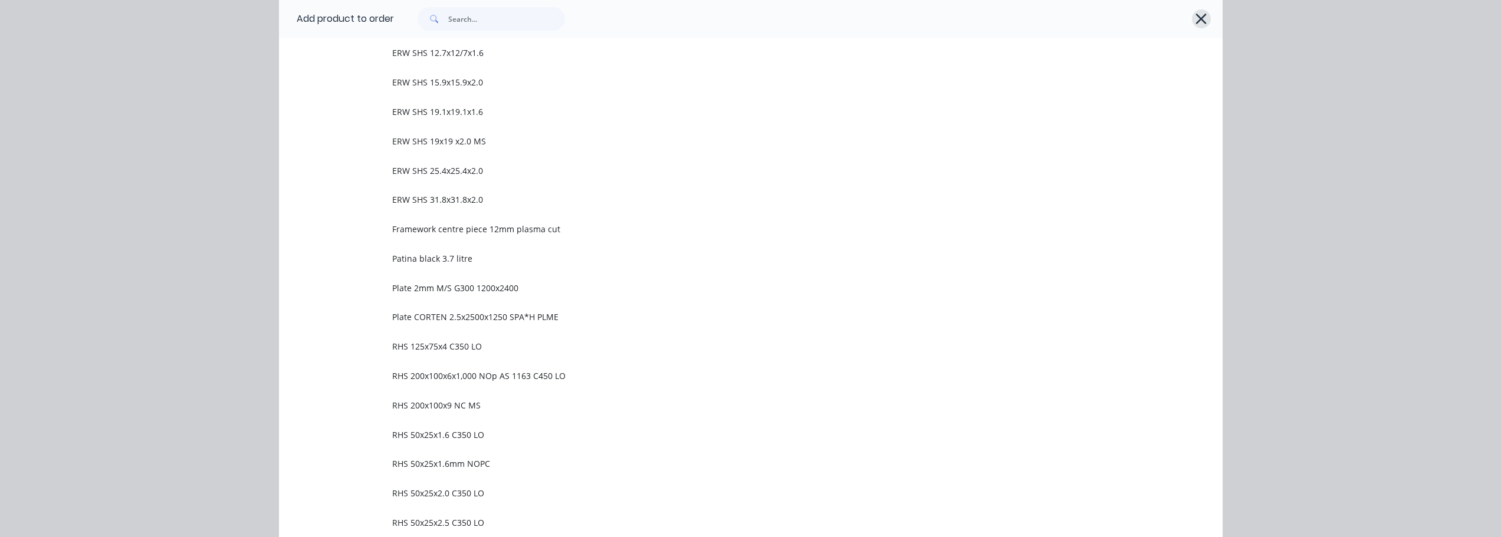
drag, startPoint x: 1207, startPoint y: 19, endPoint x: 1200, endPoint y: 21, distance: 6.6
click at [1202, 20] on div at bounding box center [808, 19] width 829 height 38
